Goal: Task Accomplishment & Management: Manage account settings

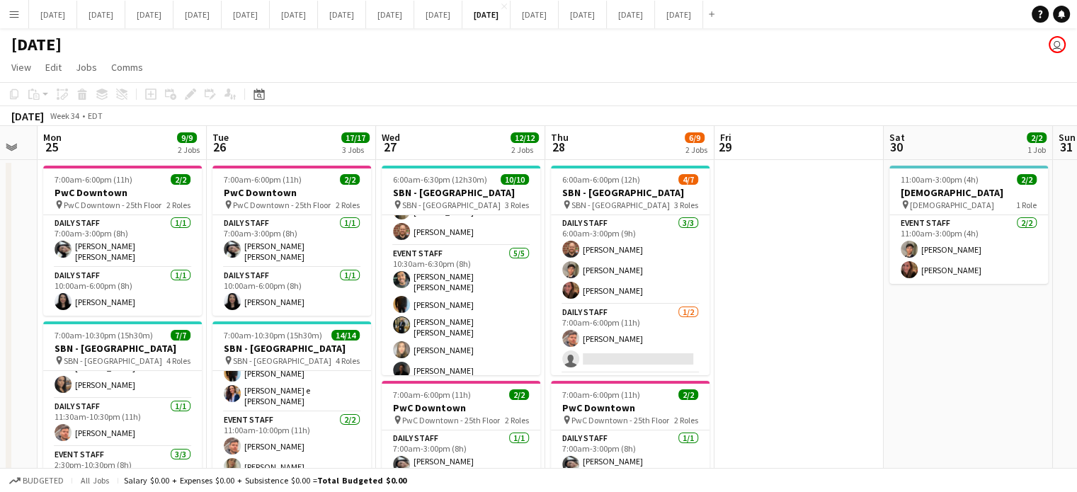
drag, startPoint x: 663, startPoint y: 220, endPoint x: 712, endPoint y: 208, distance: 50.9
click at [663, 217] on app-card-role "Daily Staff [DATE] 6:00am-3:00pm (9h) [PERSON_NAME] [PERSON_NAME] Jenireeth [PE…" at bounding box center [630, 259] width 159 height 89
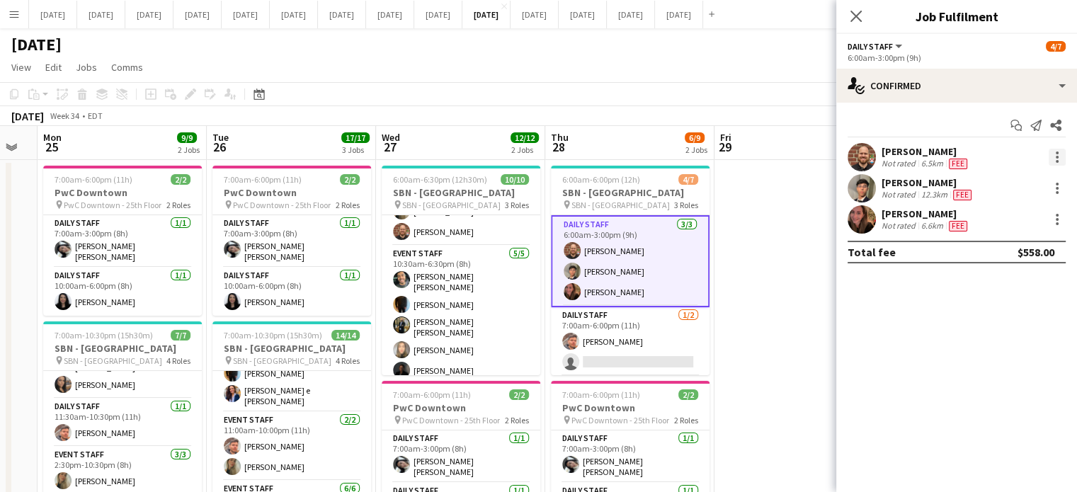
click at [1060, 155] on div at bounding box center [1057, 157] width 17 height 17
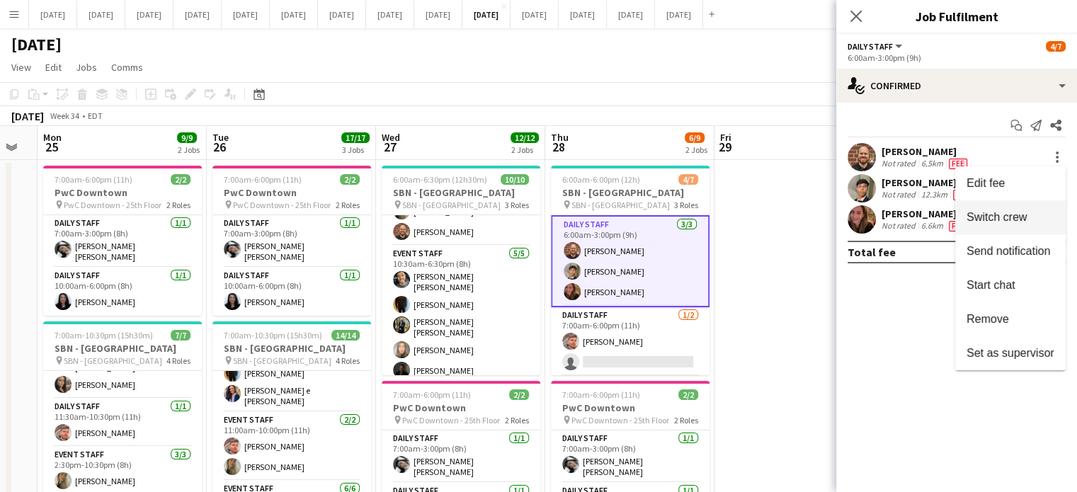
click at [1020, 212] on span "Switch crew" at bounding box center [997, 217] width 60 height 12
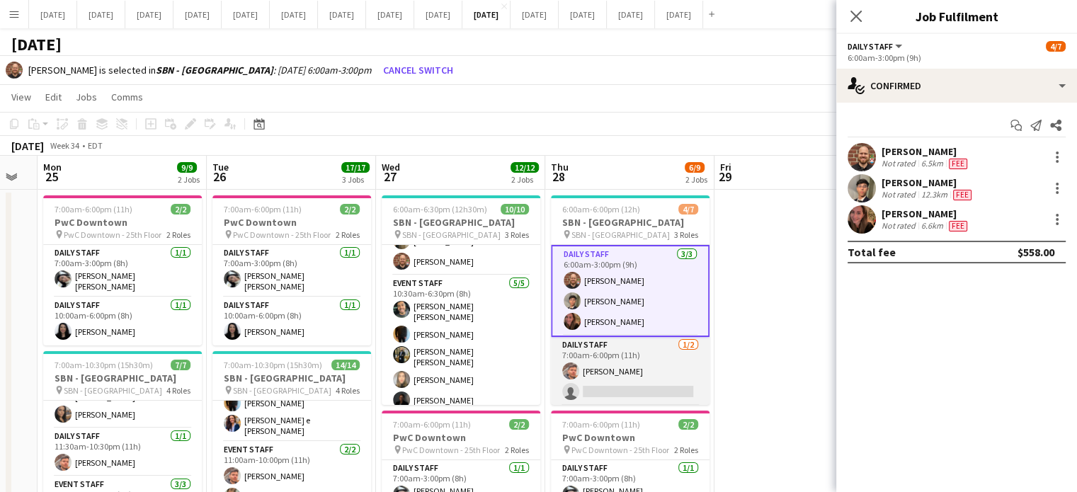
click at [625, 373] on app-card-role "Daily Staff [DATE] 7:00am-6:00pm (11h) [PERSON_NAME] single-neutral-actions" at bounding box center [630, 371] width 159 height 69
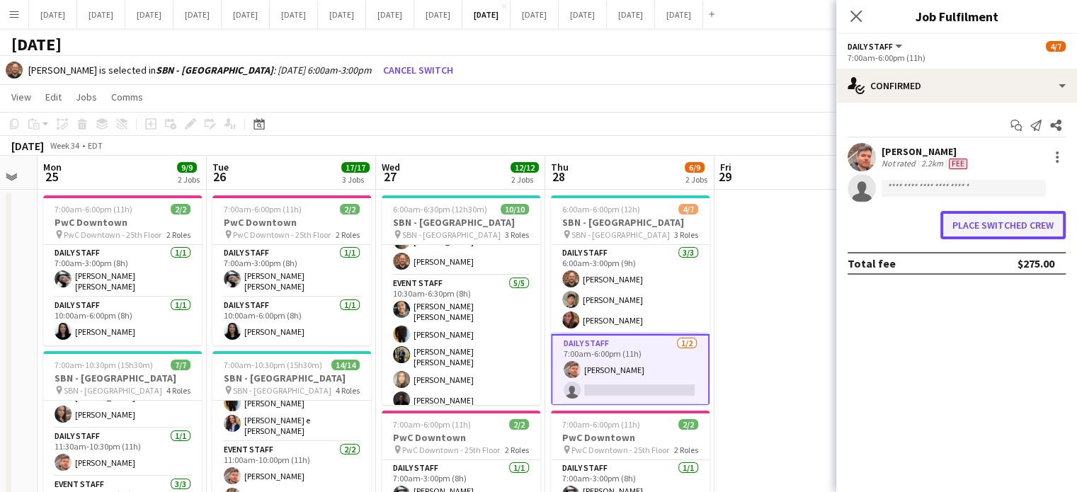
click at [1013, 222] on button "Place switched crew" at bounding box center [1003, 225] width 125 height 28
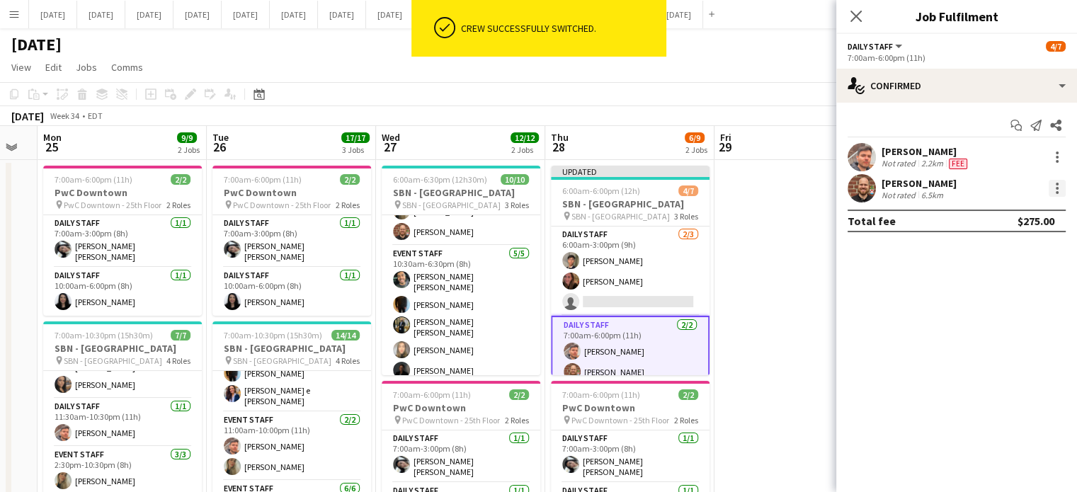
click at [1059, 188] on div at bounding box center [1057, 188] width 17 height 17
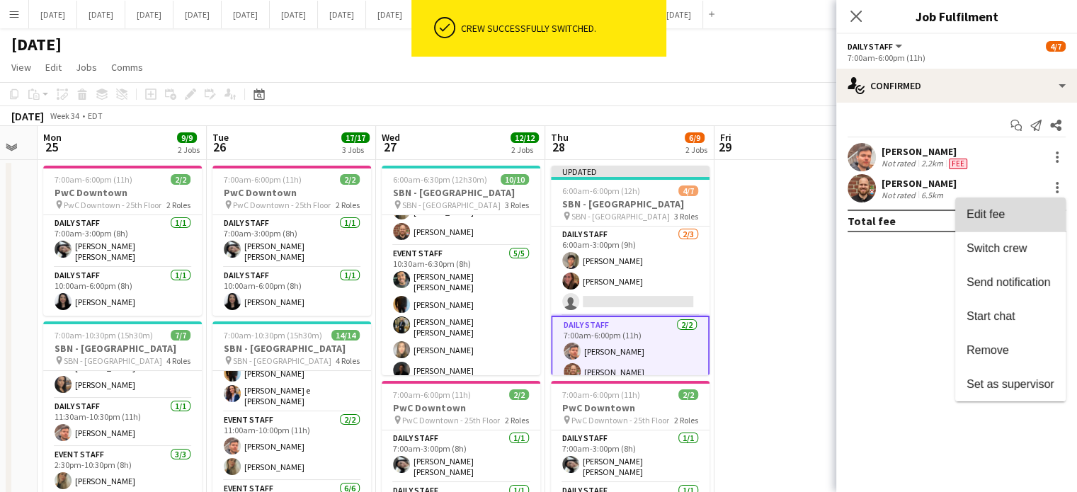
drag, startPoint x: 1017, startPoint y: 217, endPoint x: 1018, endPoint y: 210, distance: 7.9
click at [1017, 217] on span "Edit fee" at bounding box center [1011, 214] width 88 height 13
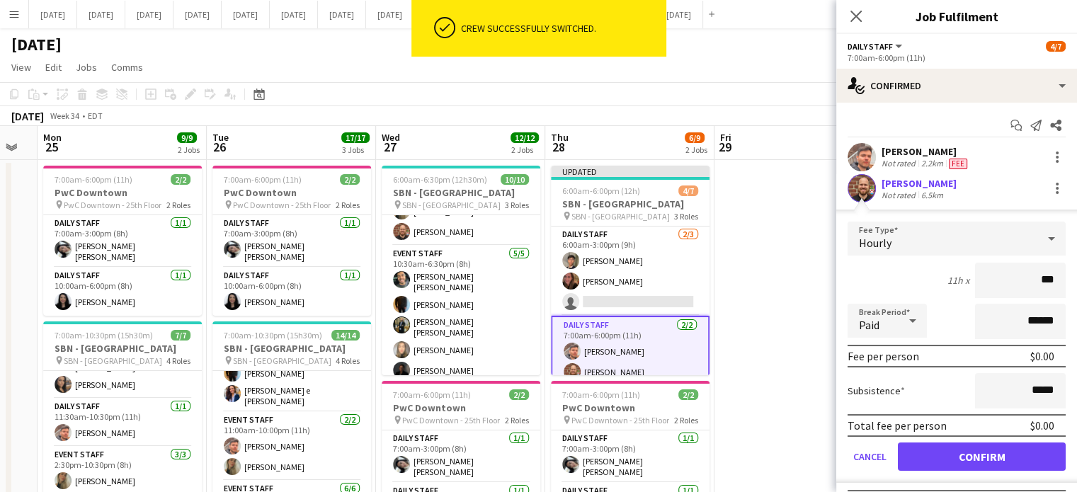
type input "**"
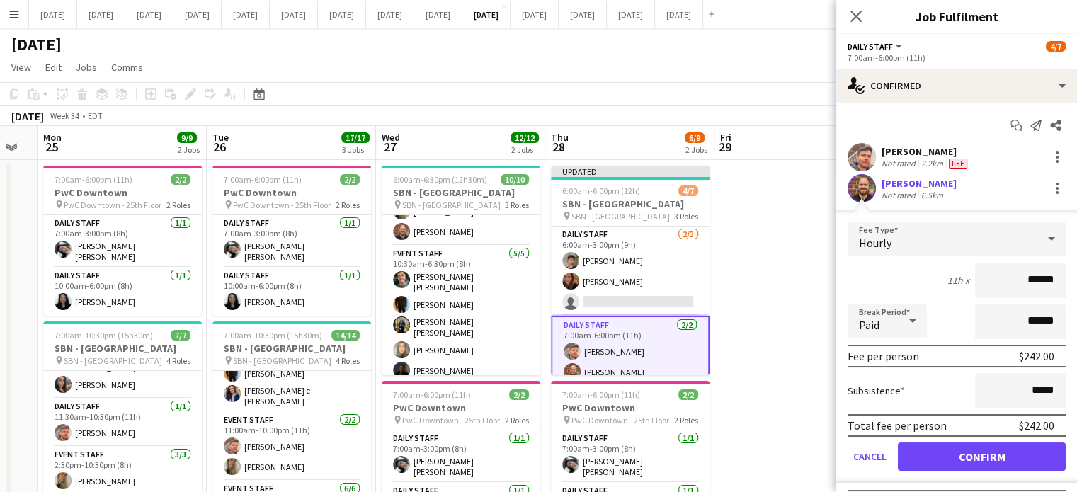
type input "******"
click at [1023, 453] on button "Confirm" at bounding box center [982, 457] width 168 height 28
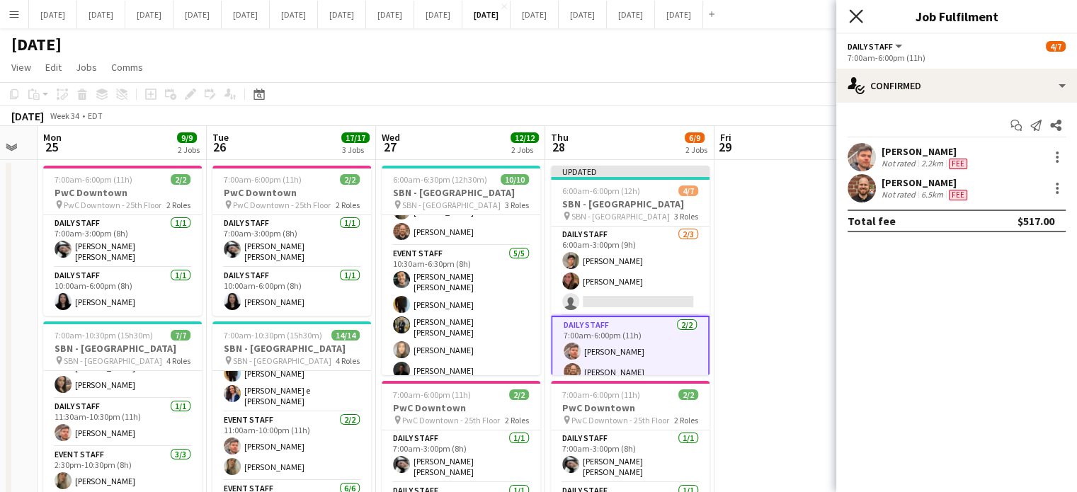
click at [861, 16] on icon "Close pop-in" at bounding box center [855, 15] width 13 height 13
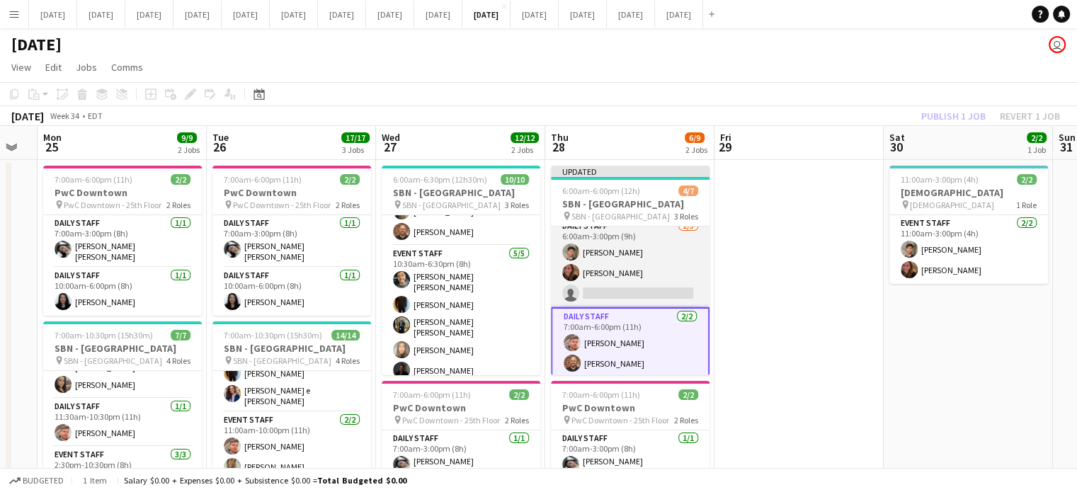
click at [671, 257] on app-card-role "Daily Staff [DATE] 6:00am-3:00pm (9h) [PERSON_NAME] Jenireeth [PERSON_NAME] sin…" at bounding box center [630, 262] width 159 height 89
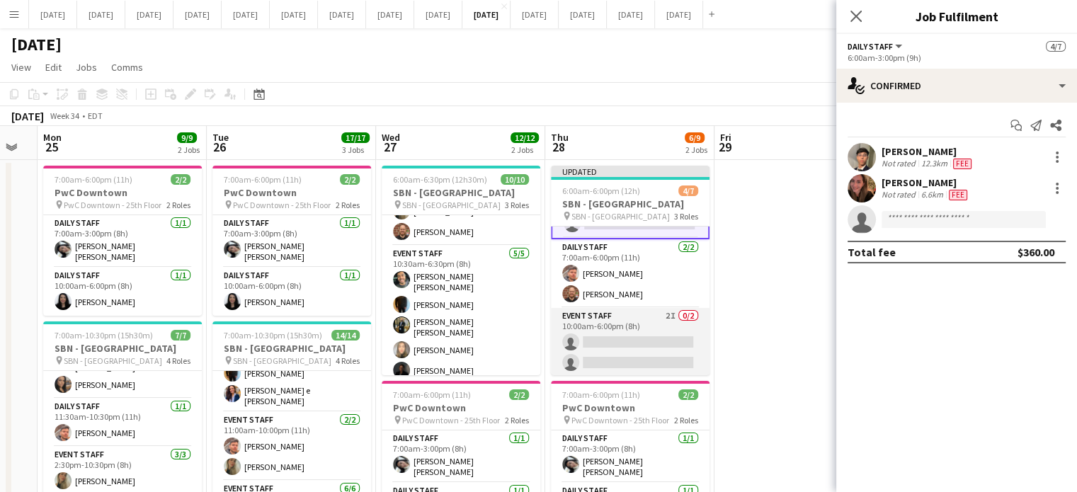
drag, startPoint x: 657, startPoint y: 323, endPoint x: 657, endPoint y: 315, distance: 7.8
click at [657, 322] on app-card-role "Event Staff 2I 0/2 10:00am-6:00pm (8h) single-neutral-actions single-neutral-ac…" at bounding box center [630, 342] width 159 height 69
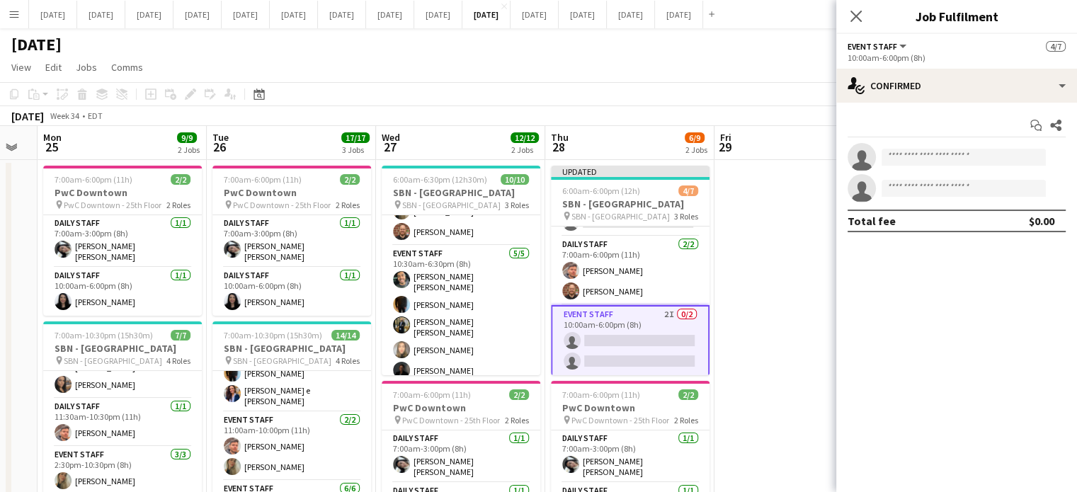
scroll to position [79, 0]
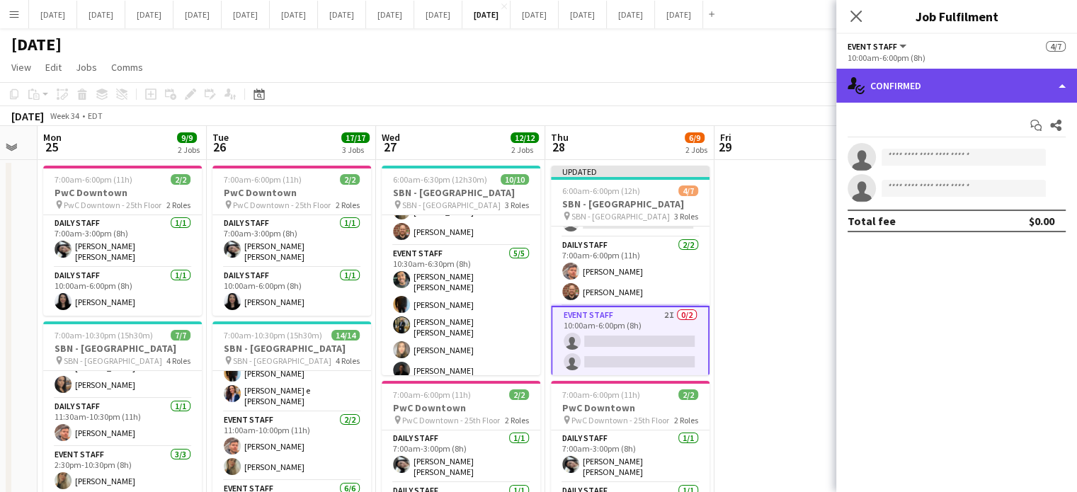
click at [917, 79] on div "single-neutral-actions-check-2 Confirmed" at bounding box center [956, 86] width 241 height 34
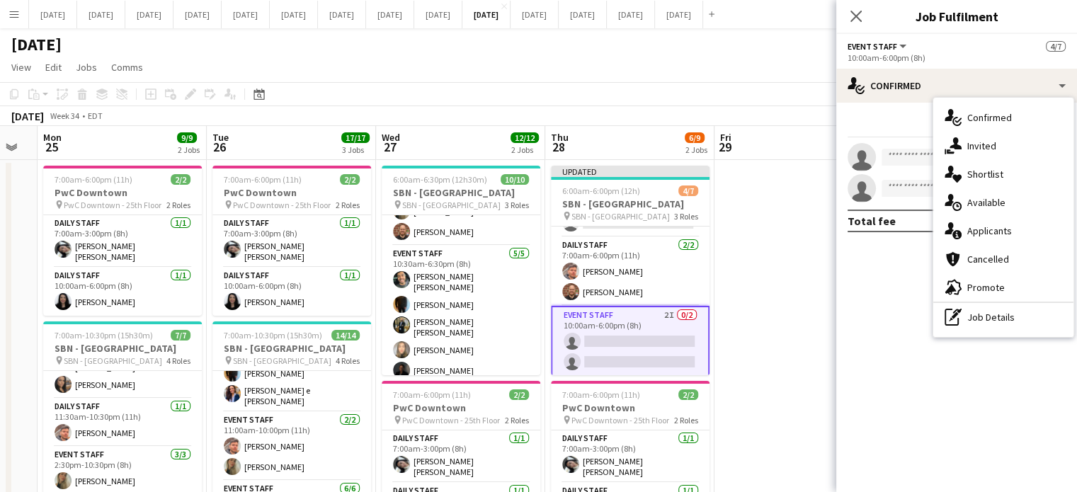
click at [965, 146] on div "single-neutral-actions-share-1 Invited" at bounding box center [1003, 146] width 140 height 28
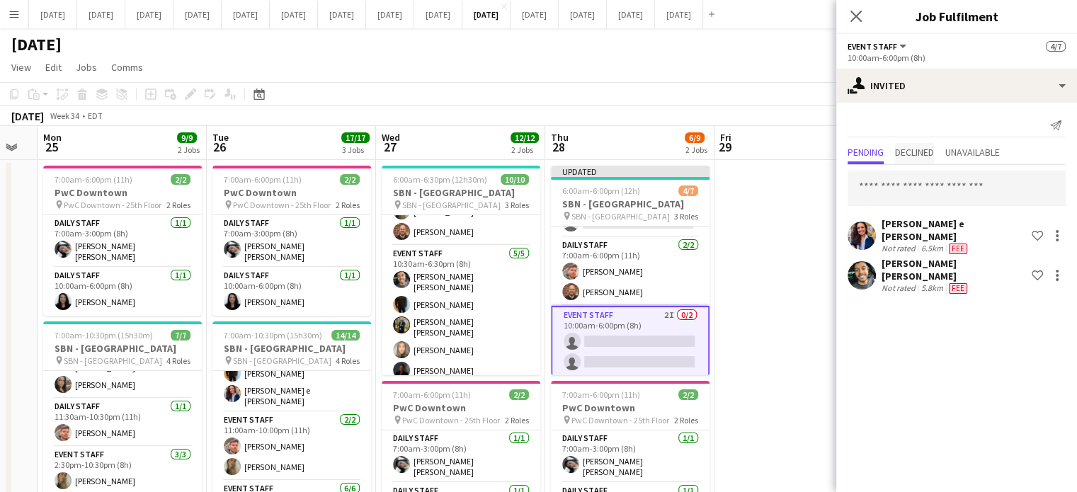
click at [928, 157] on span "Declined" at bounding box center [914, 152] width 39 height 10
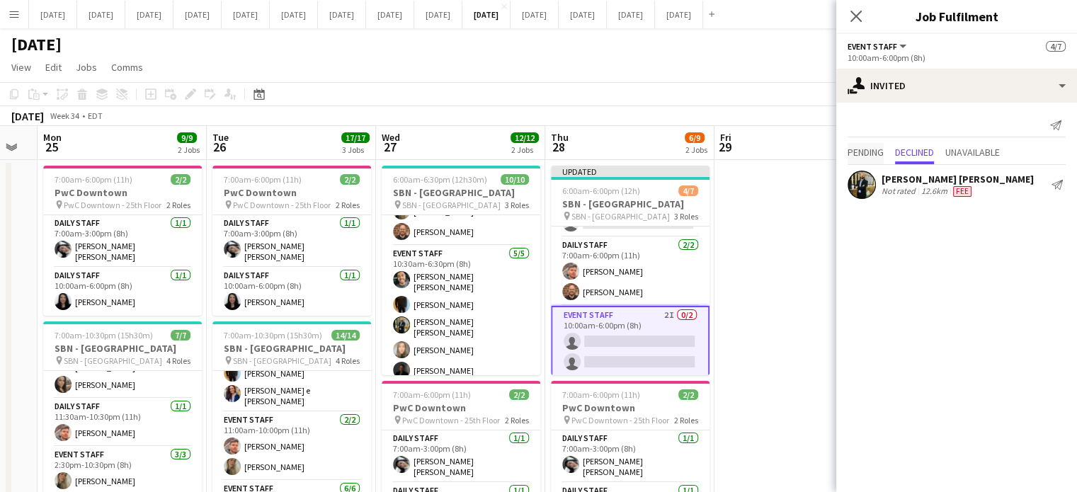
click at [879, 152] on span "Pending" at bounding box center [866, 152] width 36 height 10
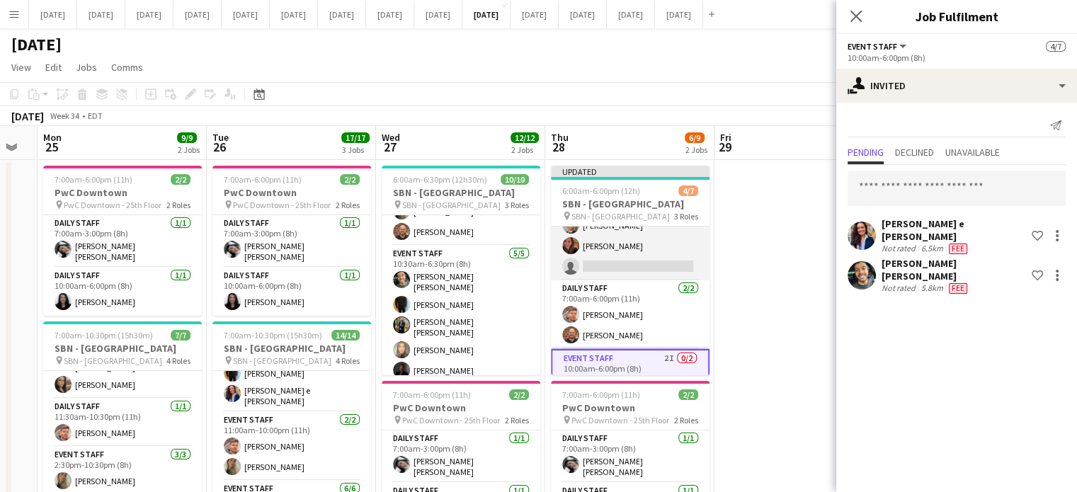
scroll to position [0, 0]
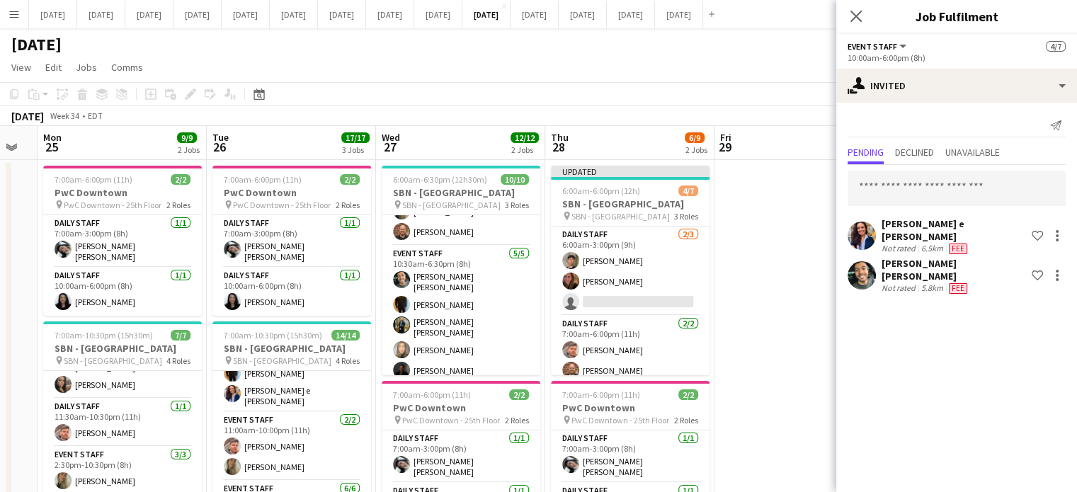
click at [663, 263] on app-card-role "Daily Staff [DATE] 6:00am-3:00pm (9h) [PERSON_NAME] Jenireeth [PERSON_NAME] sin…" at bounding box center [630, 271] width 159 height 89
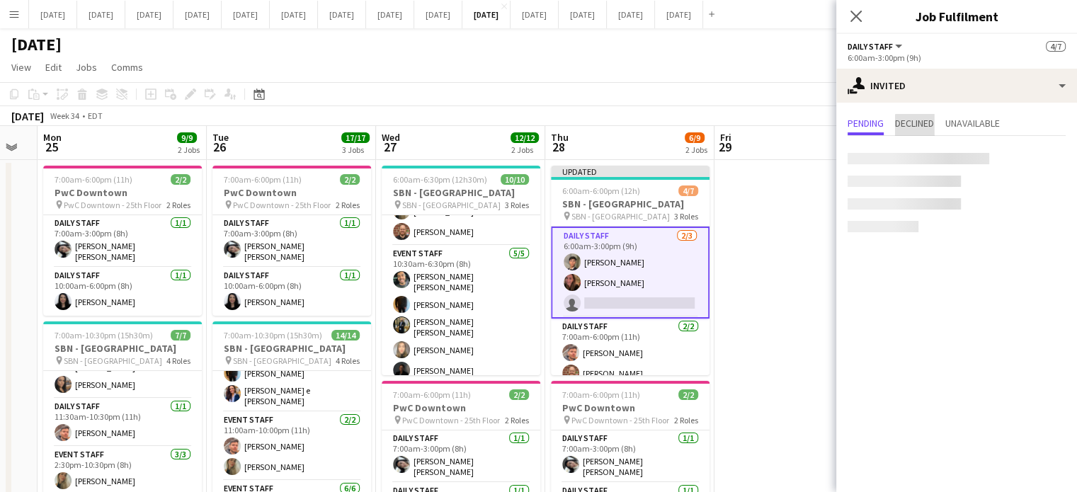
click at [919, 131] on span "Declined" at bounding box center [914, 124] width 39 height 21
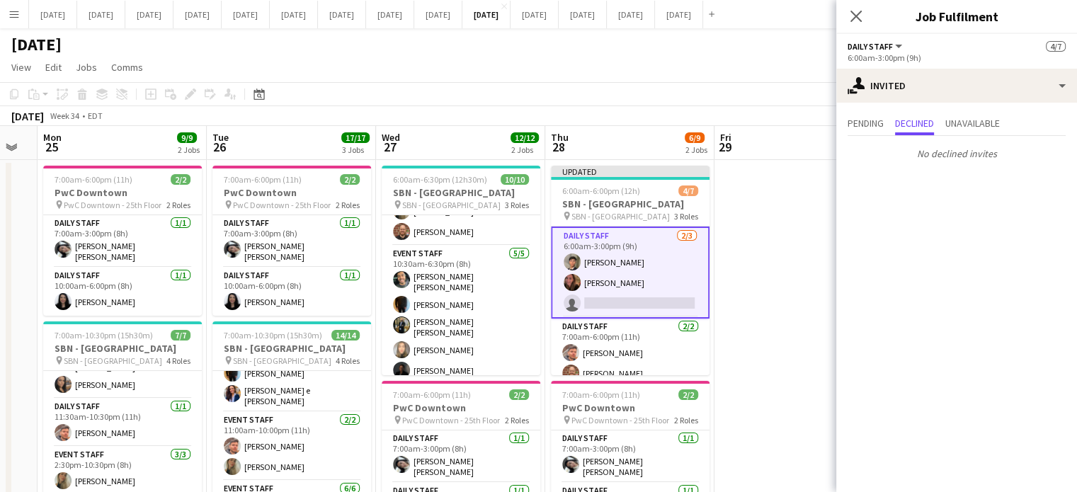
click at [889, 127] on div "Pending Declined Unavailable" at bounding box center [957, 125] width 218 height 22
click at [884, 126] on span "Pending" at bounding box center [866, 123] width 36 height 10
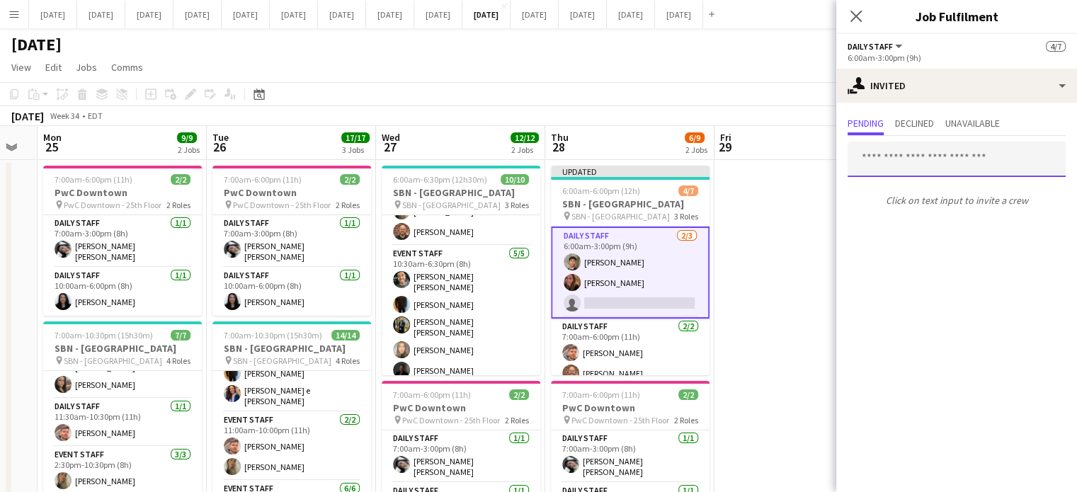
click at [926, 149] on input "text" at bounding box center [957, 159] width 218 height 35
type input "*"
click at [888, 155] on input "text" at bounding box center [957, 159] width 218 height 35
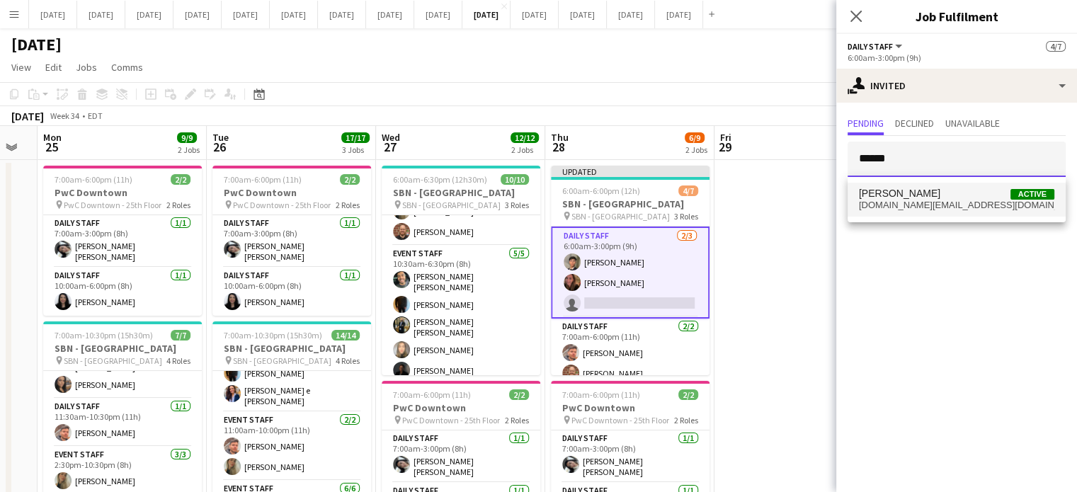
type input "******"
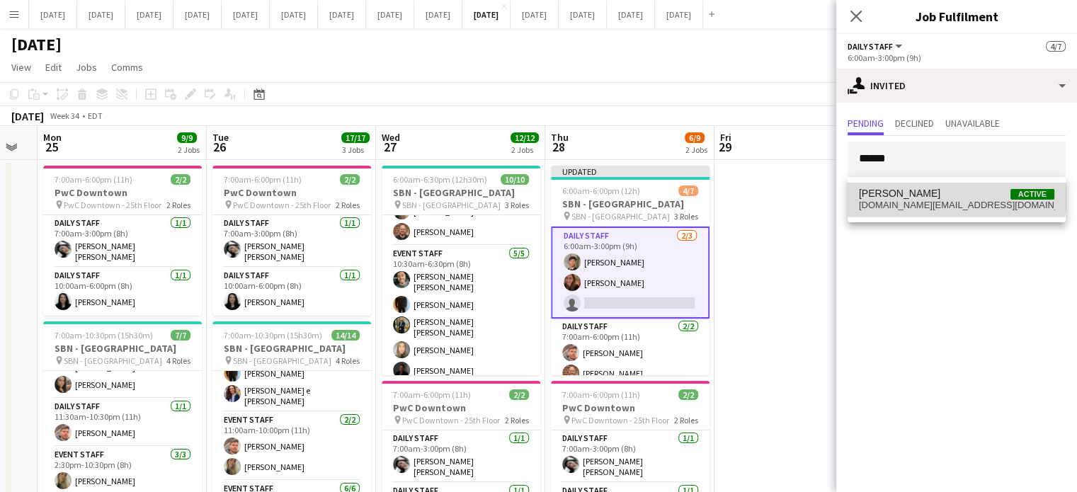
click at [941, 195] on span "[PERSON_NAME] Active" at bounding box center [956, 194] width 195 height 12
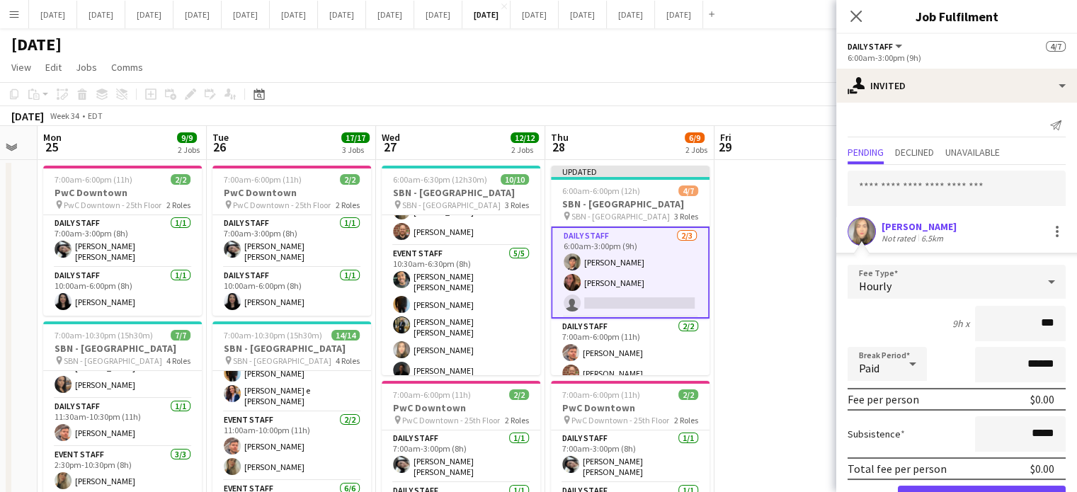
type input "**"
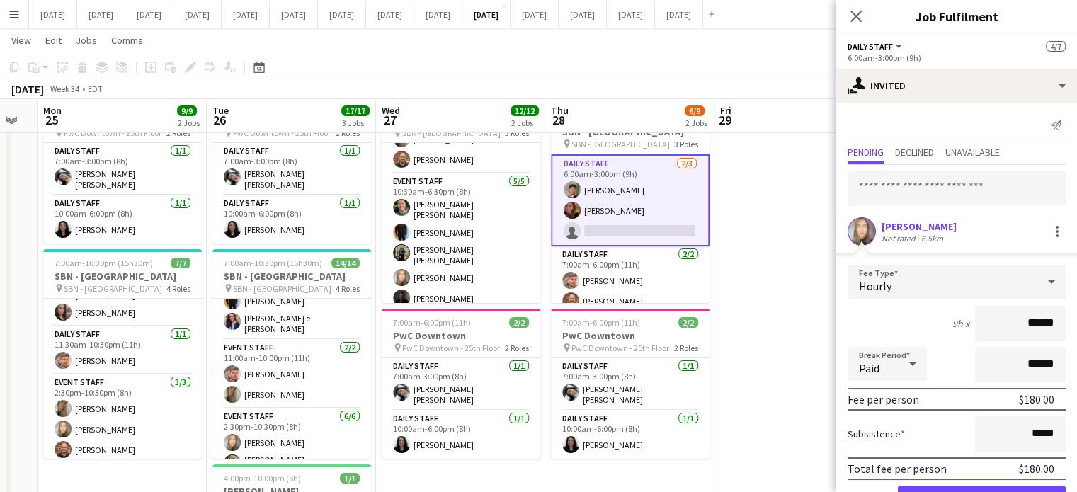
scroll to position [45, 0]
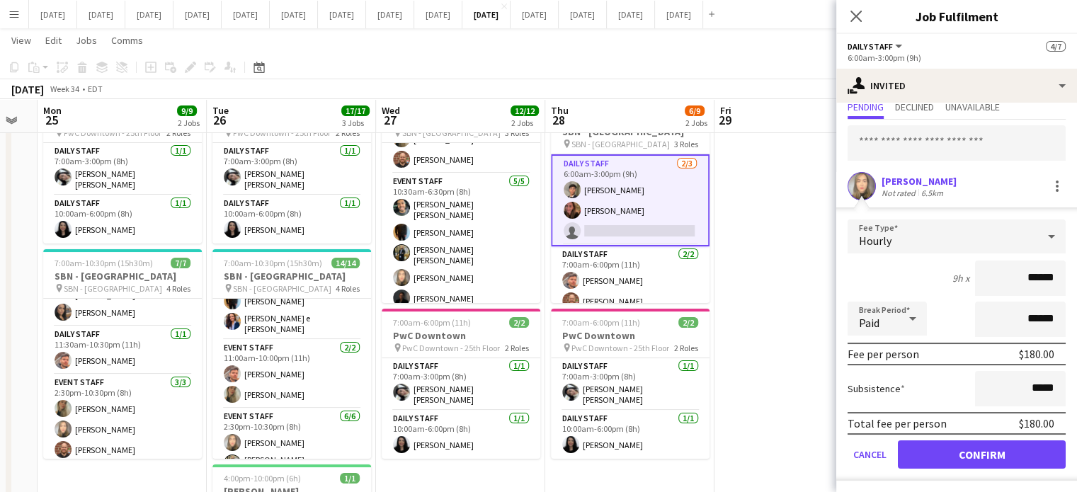
type input "******"
click at [1001, 450] on button "Confirm" at bounding box center [982, 455] width 168 height 28
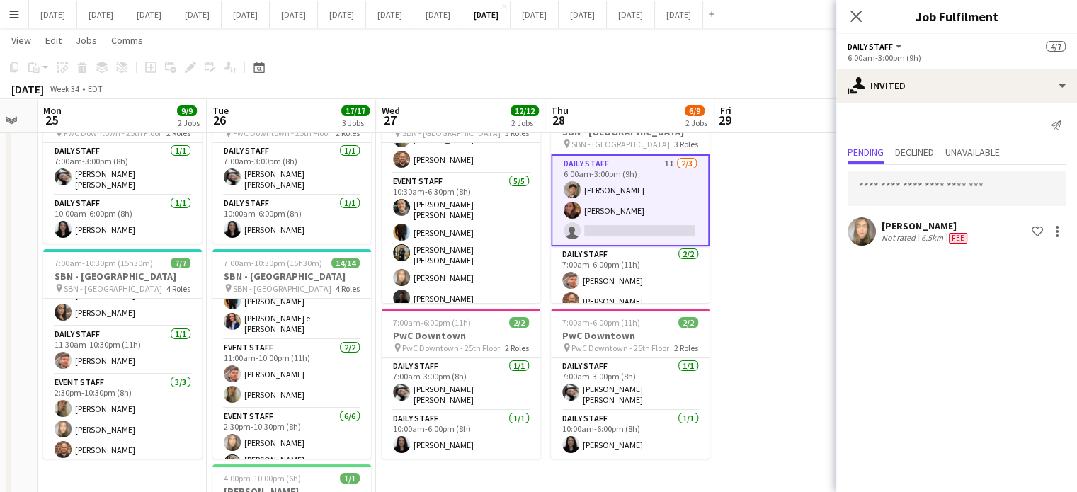
scroll to position [0, 0]
click at [861, 18] on icon "Close pop-in" at bounding box center [855, 15] width 13 height 13
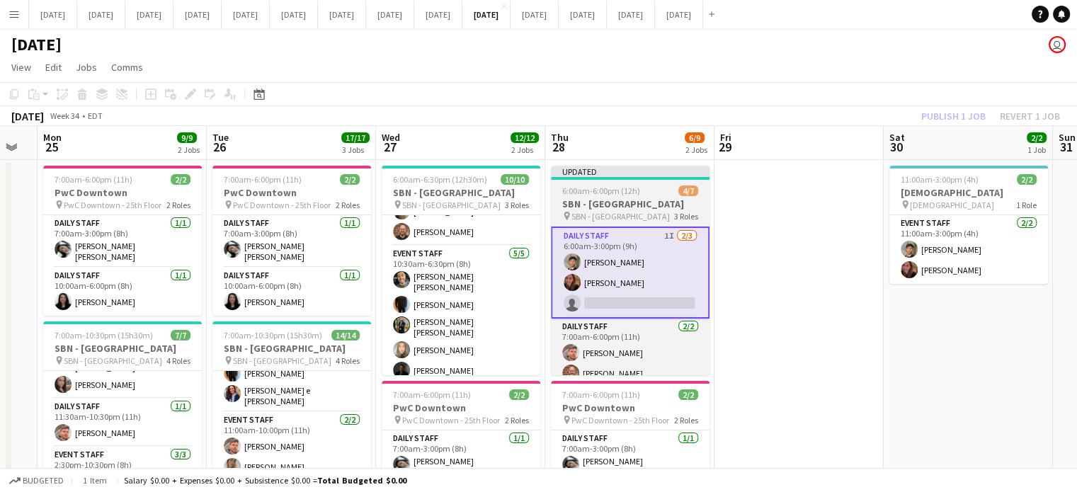
scroll to position [0, 639]
click at [603, 178] on div at bounding box center [631, 178] width 159 height 3
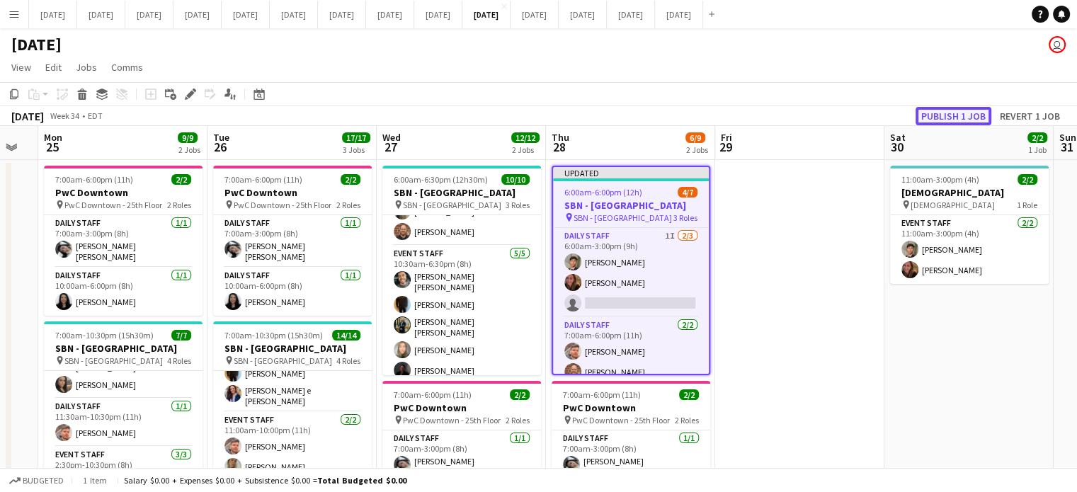
click at [980, 111] on button "Publish 1 job" at bounding box center [954, 116] width 76 height 18
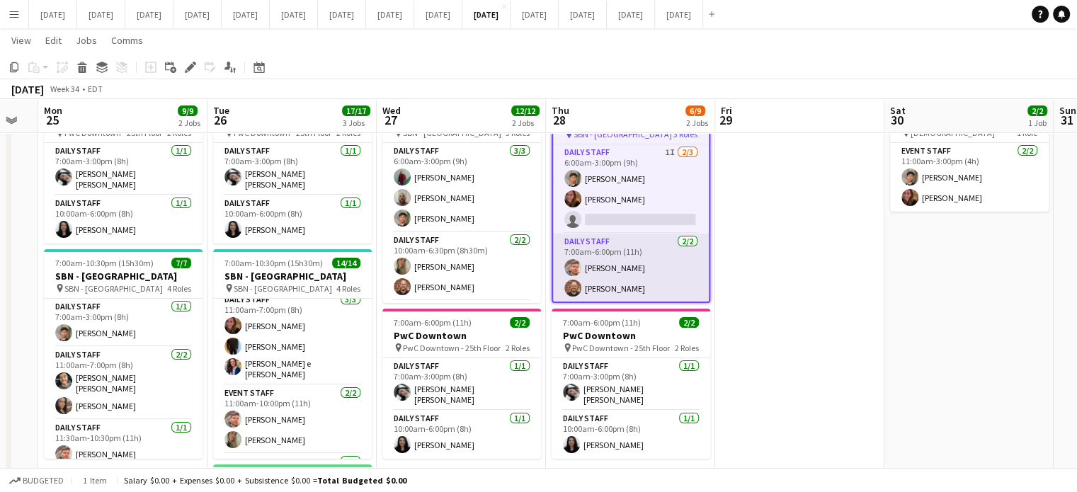
scroll to position [68, 0]
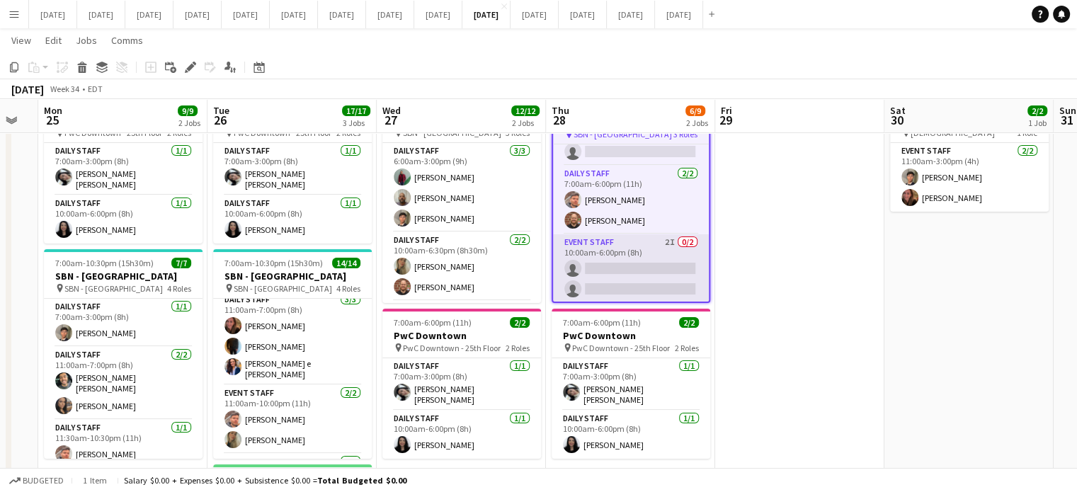
click at [642, 254] on app-card-role "Event Staff 2I 0/2 10:00am-6:00pm (8h) single-neutral-actions single-neutral-ac…" at bounding box center [631, 268] width 156 height 69
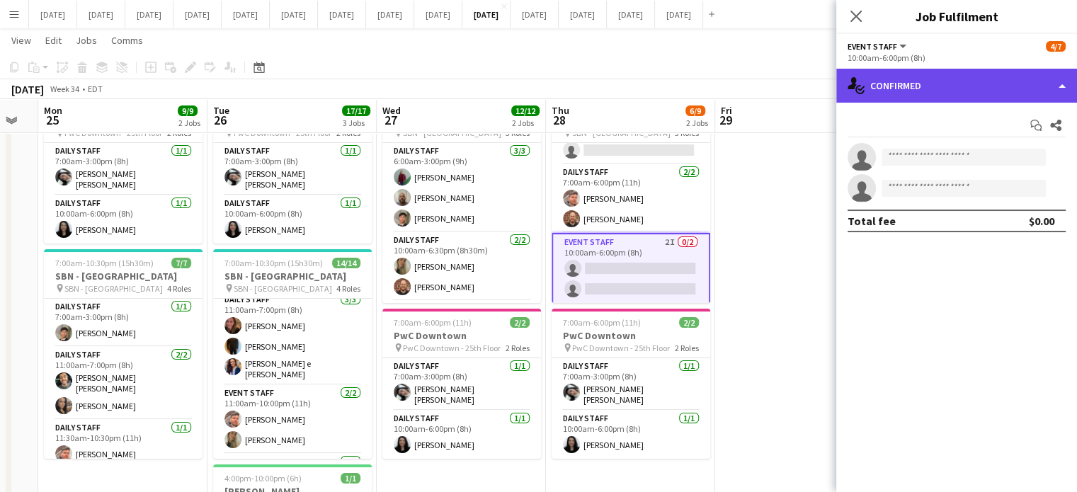
click at [994, 90] on div "single-neutral-actions-check-2 Confirmed" at bounding box center [956, 86] width 241 height 34
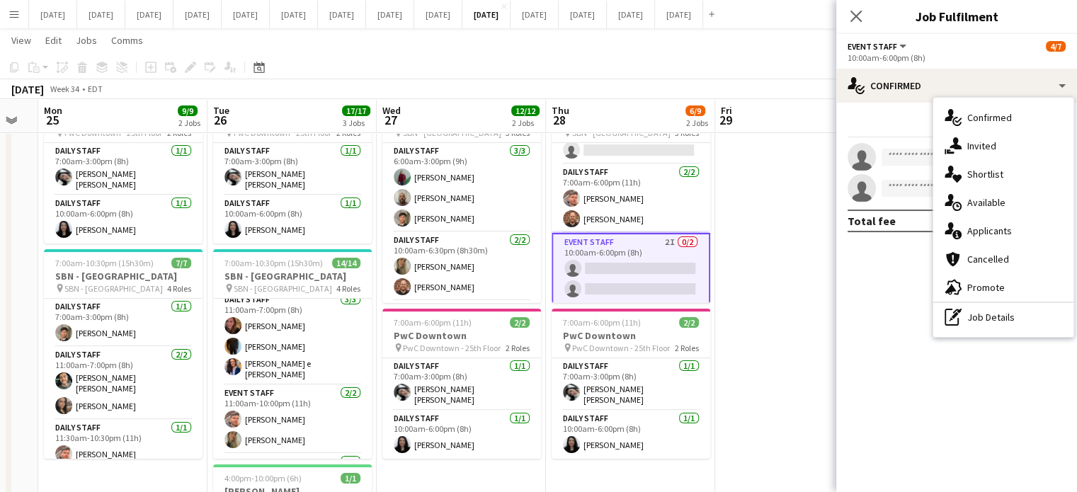
click at [1002, 140] on div "single-neutral-actions-share-1 Invited" at bounding box center [1003, 146] width 140 height 28
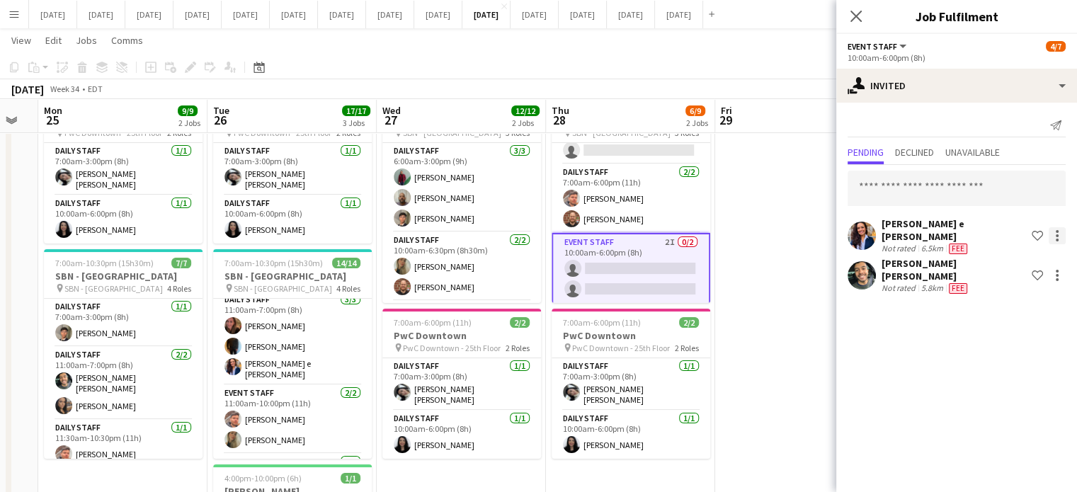
click at [1059, 229] on div at bounding box center [1057, 235] width 17 height 17
click at [1021, 280] on button "Send notification" at bounding box center [1013, 291] width 106 height 34
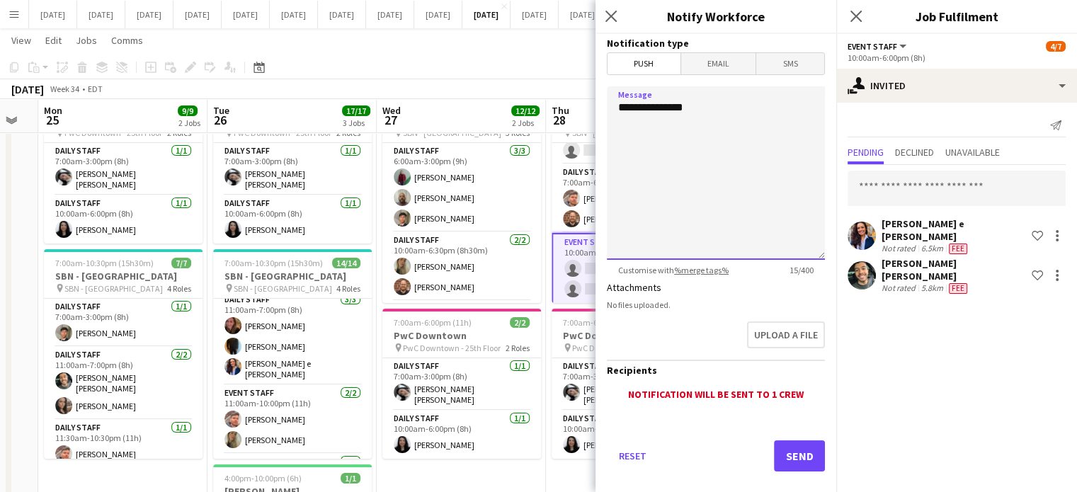
drag, startPoint x: 695, startPoint y: 110, endPoint x: 545, endPoint y: 107, distance: 150.2
click at [547, 112] on body "Menu Boards Boards Boards All jobs Status Workforce Workforce My Workforce Recr…" at bounding box center [538, 405] width 1077 height 953
type textarea "**********"
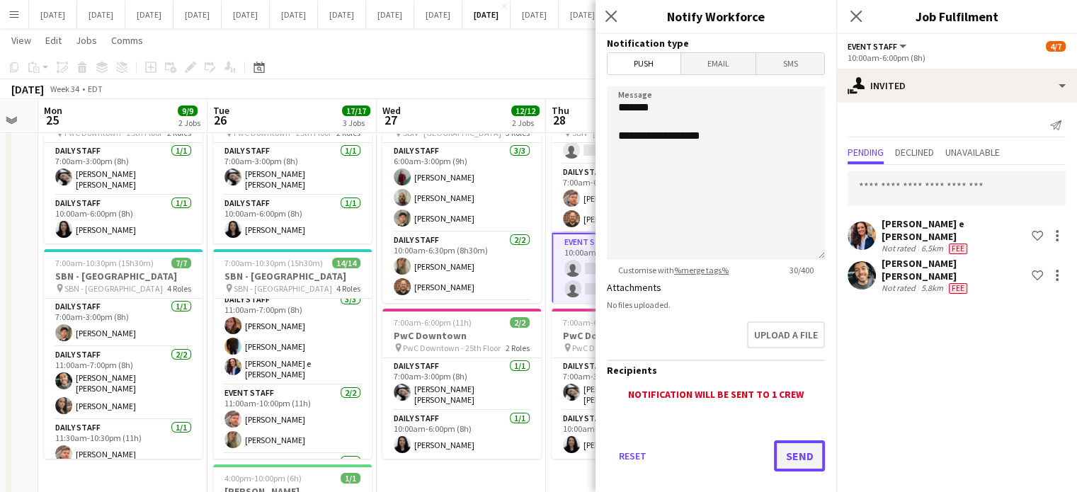
click at [795, 448] on button "Send" at bounding box center [799, 456] width 51 height 31
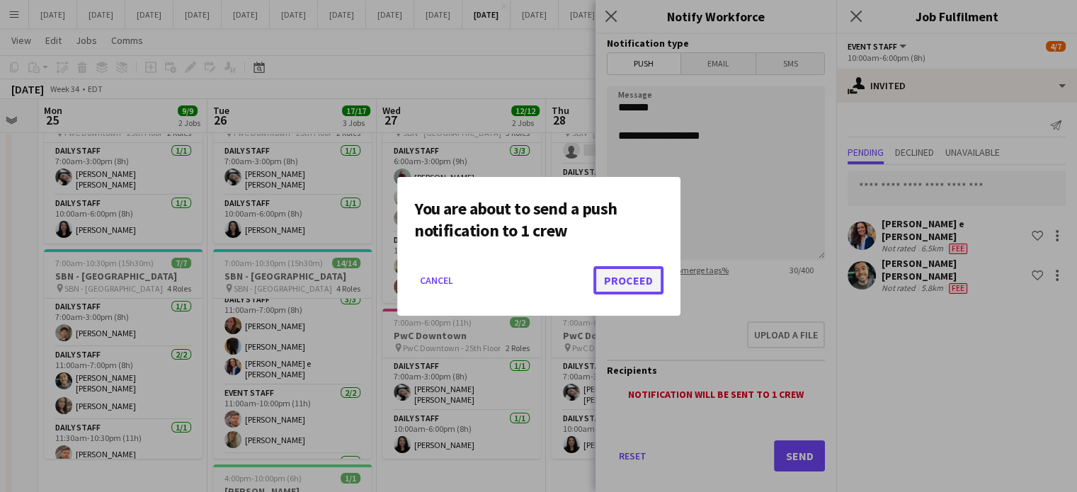
click at [643, 283] on button "Proceed" at bounding box center [629, 280] width 70 height 28
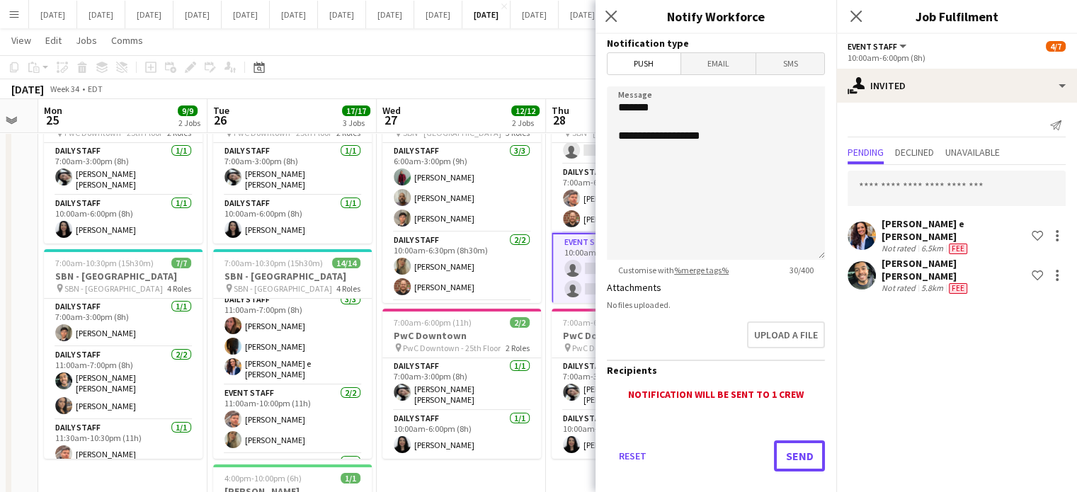
scroll to position [71, 0]
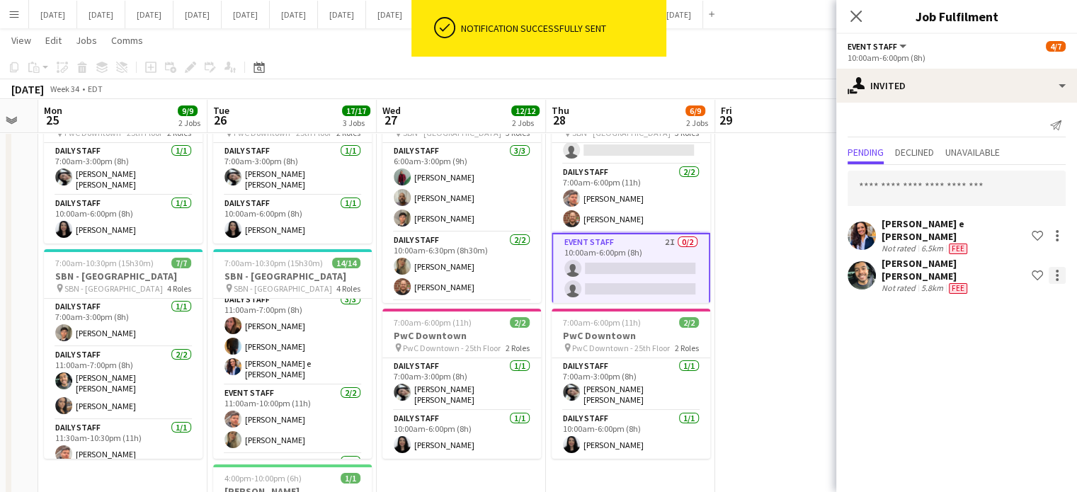
click at [1062, 267] on div at bounding box center [1057, 275] width 17 height 17
click at [983, 331] on button "Send notification" at bounding box center [1013, 322] width 106 height 34
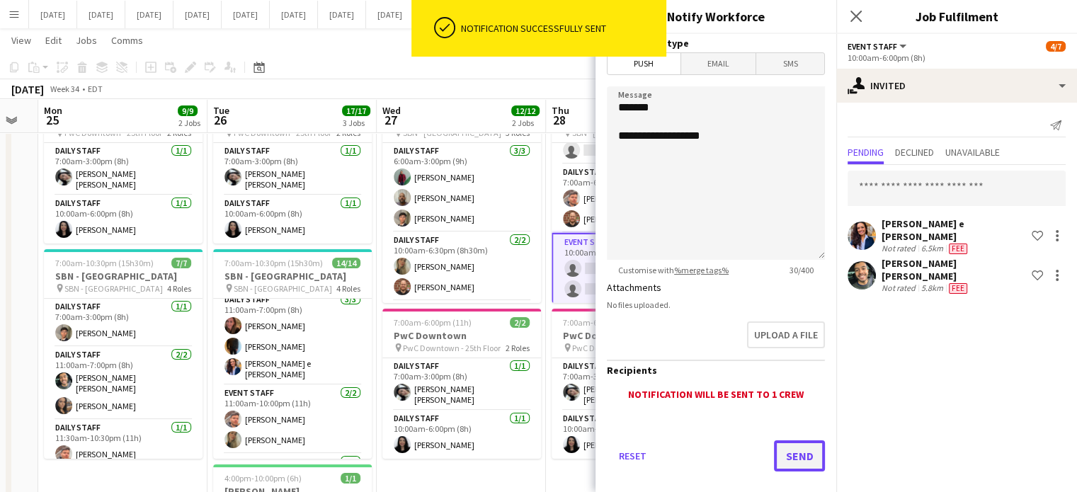
click at [783, 450] on button "Send" at bounding box center [799, 456] width 51 height 31
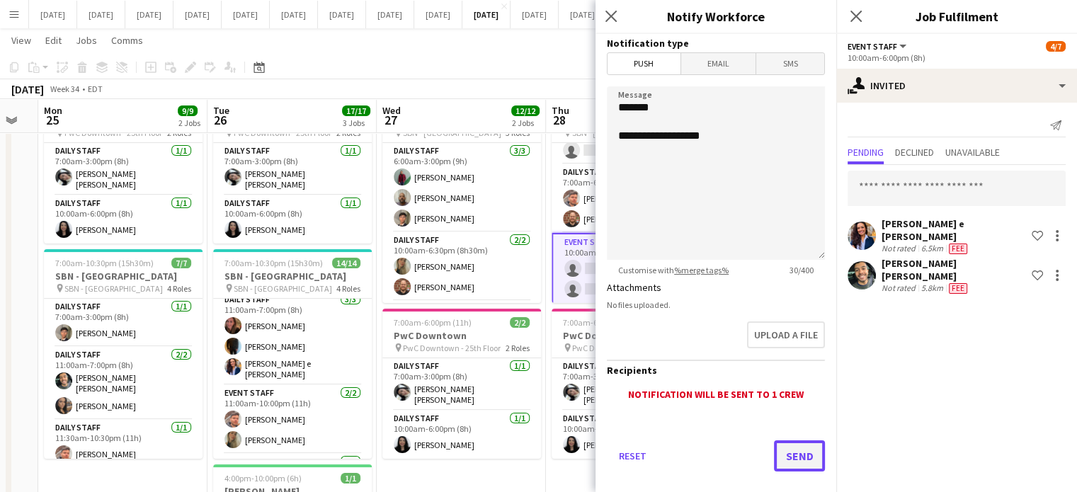
scroll to position [0, 0]
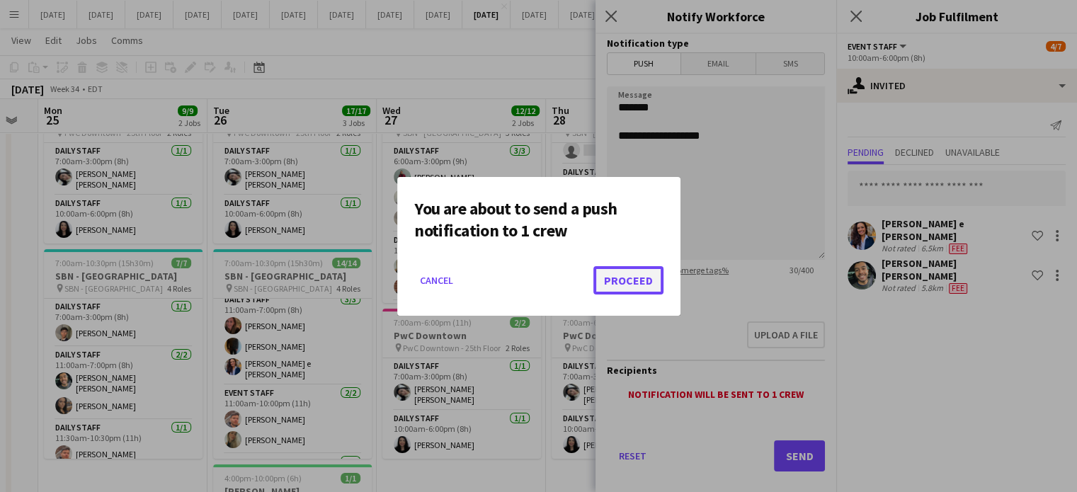
click at [637, 284] on button "Proceed" at bounding box center [629, 280] width 70 height 28
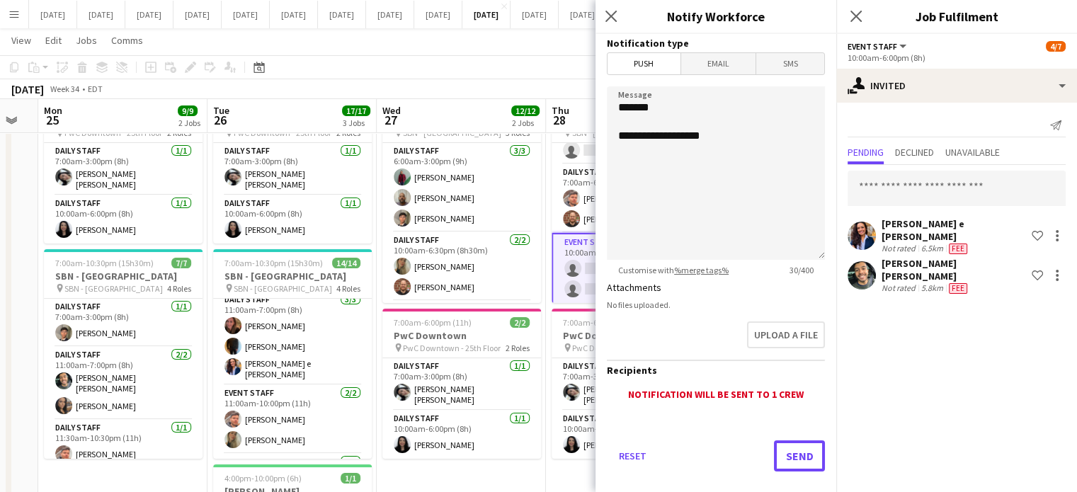
scroll to position [71, 0]
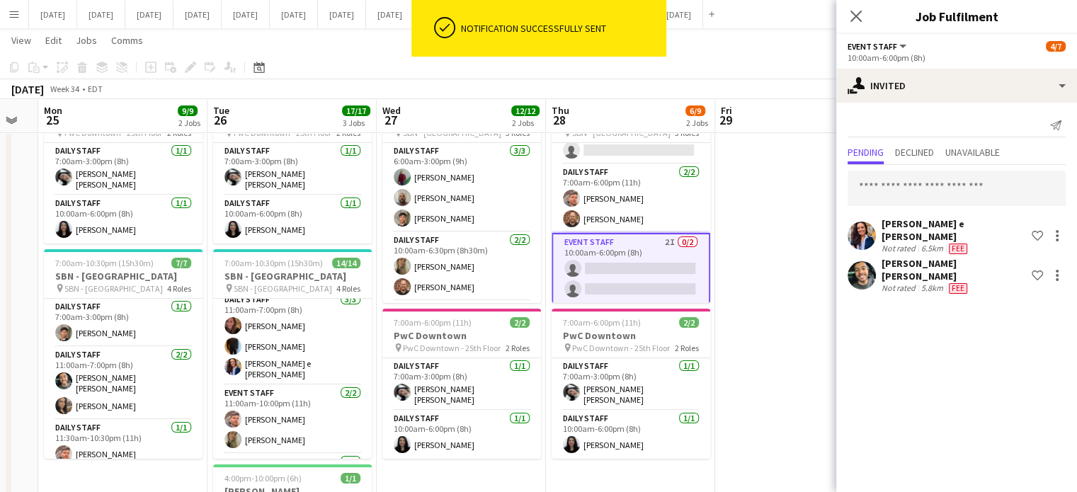
click at [858, 13] on icon "Close pop-in" at bounding box center [856, 16] width 11 height 11
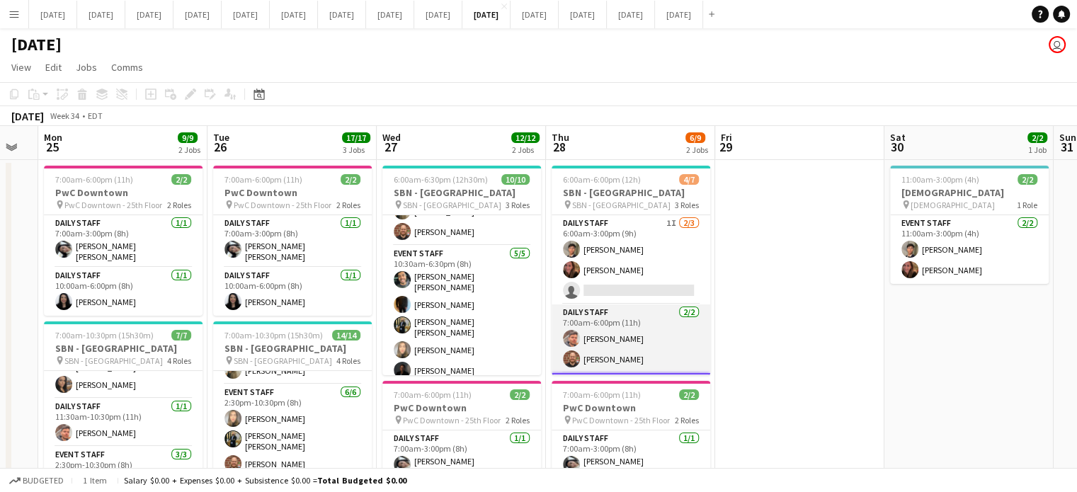
scroll to position [68, 0]
